Goal: Task Accomplishment & Management: Manage account settings

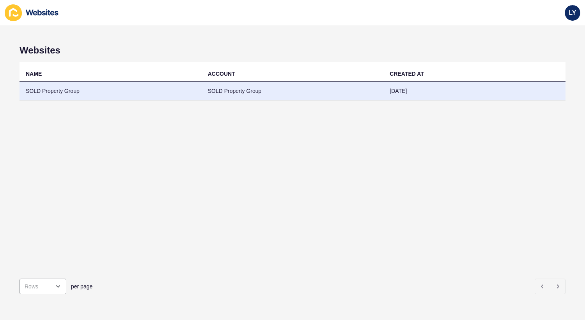
click at [58, 89] on td "SOLD Property Group" at bounding box center [110, 90] width 182 height 19
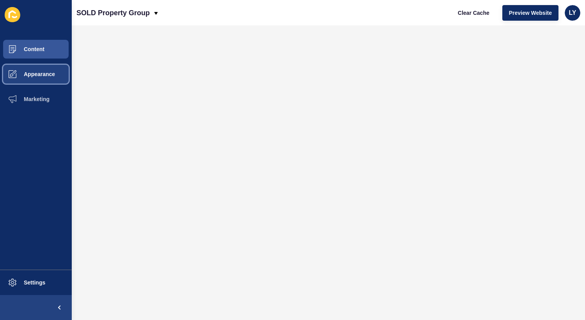
click at [25, 73] on span "Appearance" at bounding box center [27, 74] width 56 height 6
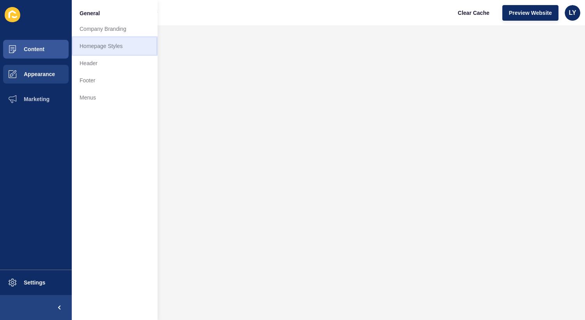
click at [117, 47] on link "Homepage Styles" at bounding box center [115, 45] width 86 height 17
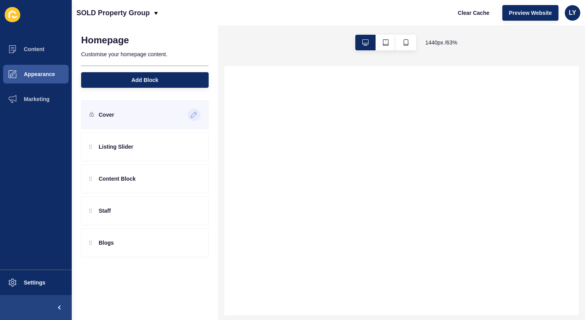
click at [188, 117] on div at bounding box center [194, 114] width 13 height 12
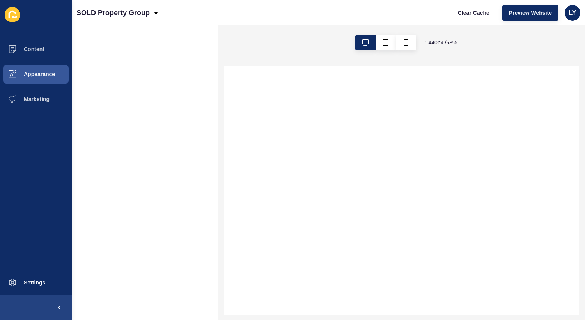
select select
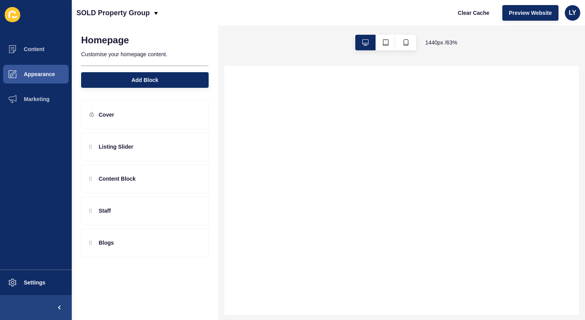
select select
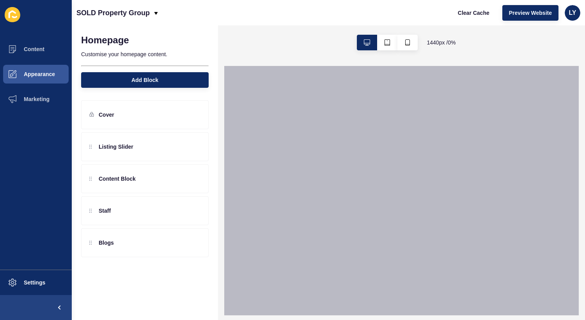
select select
